Goal: Task Accomplishment & Management: Manage account settings

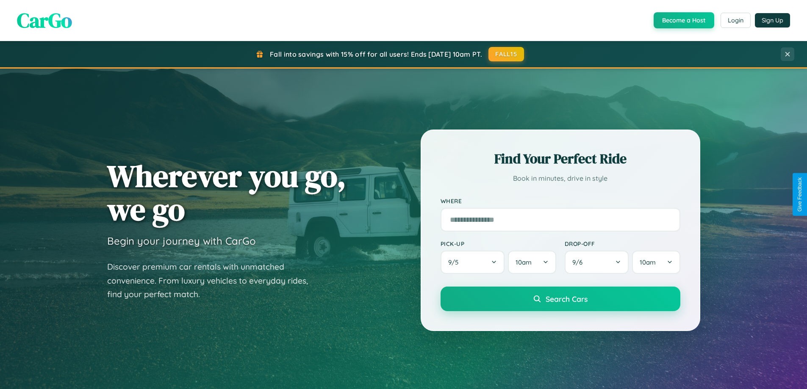
scroll to position [365, 0]
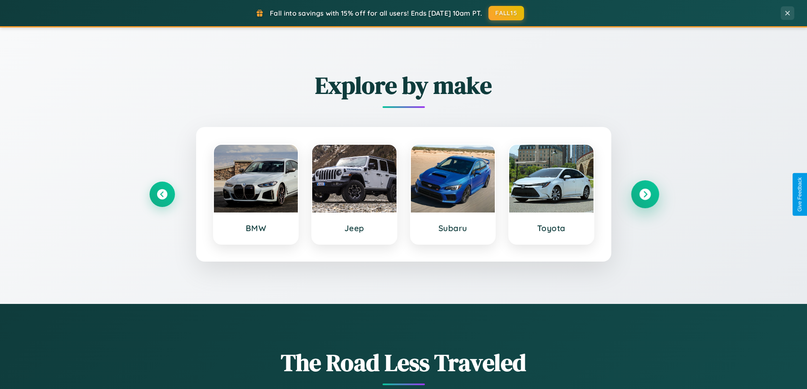
click at [644, 194] on icon at bounding box center [644, 194] width 11 height 11
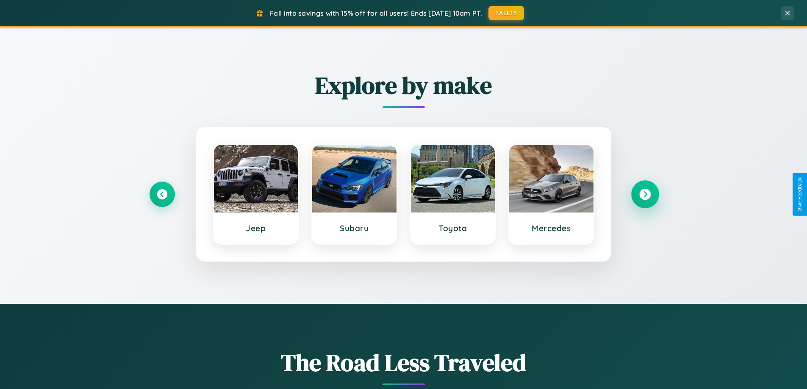
click at [644, 194] on icon at bounding box center [644, 194] width 11 height 11
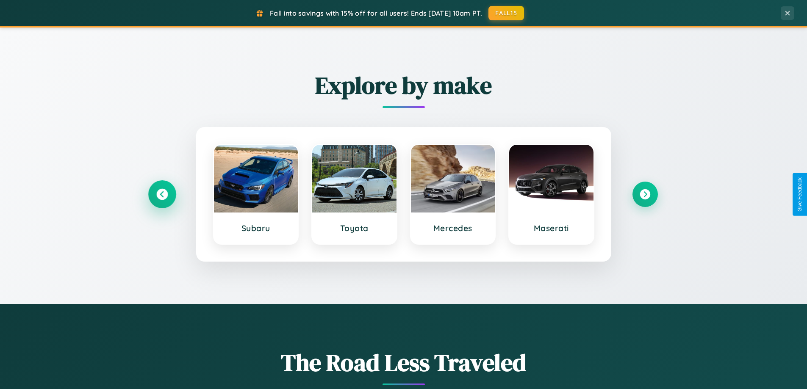
click at [162, 194] on icon at bounding box center [161, 194] width 11 height 11
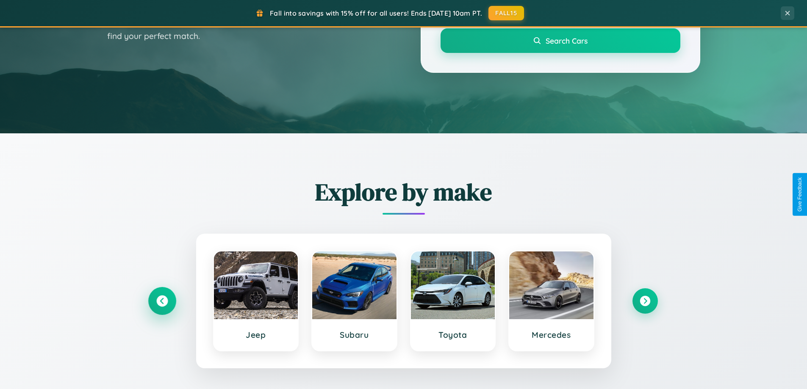
scroll to position [0, 0]
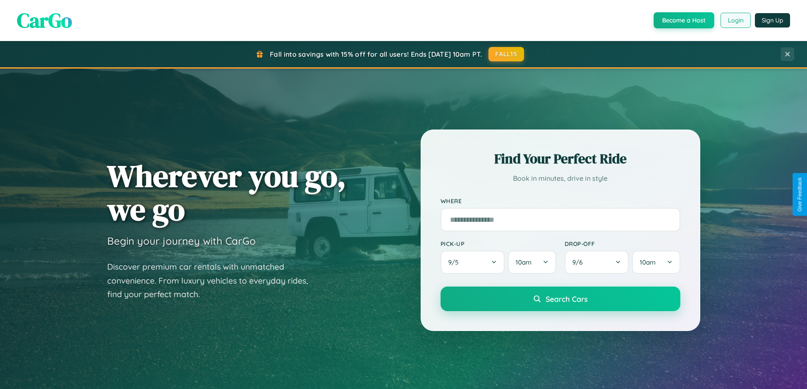
click at [735, 20] on button "Login" at bounding box center [735, 20] width 30 height 15
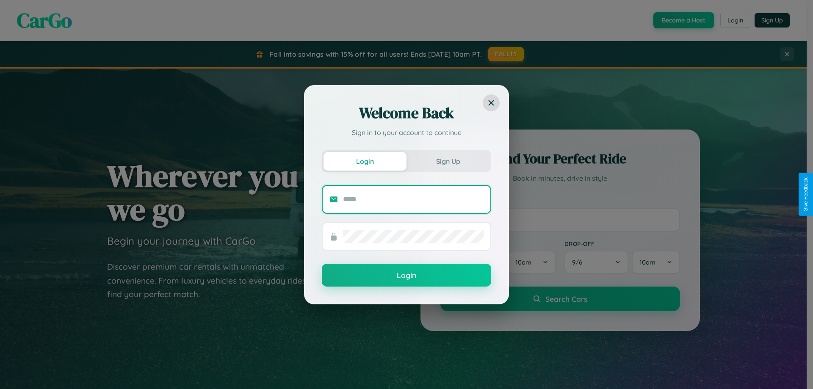
click at [413, 199] on input "text" at bounding box center [413, 200] width 141 height 14
type input "**********"
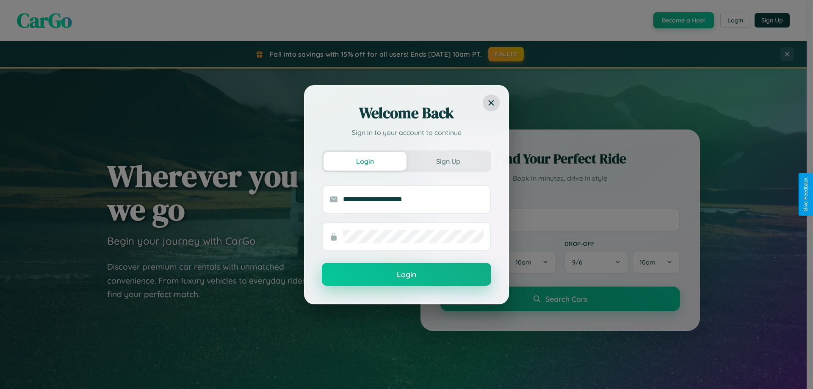
click at [406, 274] on button "Login" at bounding box center [406, 274] width 169 height 23
